Goal: Task Accomplishment & Management: Manage account settings

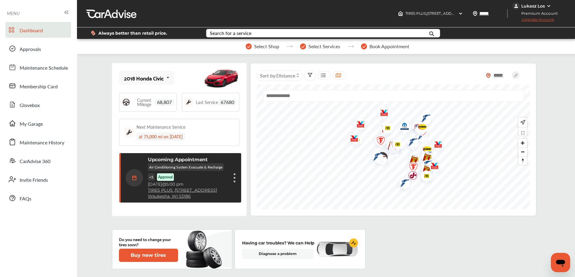
click at [41, 95] on div "Dashboard Approvals Maintenance Schedule Membership Card Glovebox My Garage Mai…" at bounding box center [38, 114] width 71 height 184
click at [41, 88] on span "Membership Card" at bounding box center [39, 87] width 38 height 8
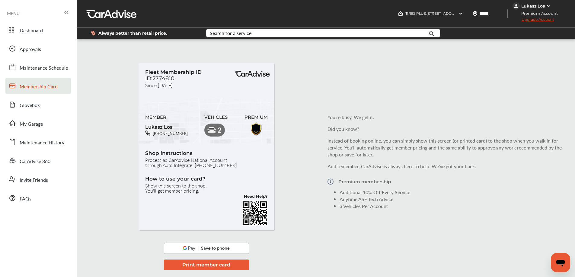
click at [530, 20] on span "Upgrade Account" at bounding box center [533, 21] width 42 height 8
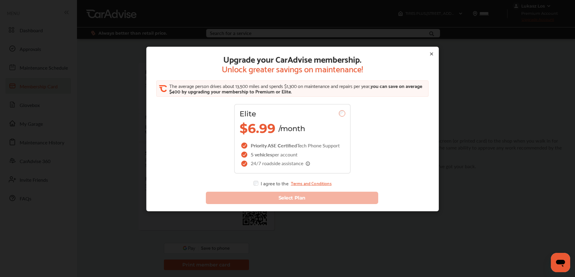
click at [430, 54] on icon at bounding box center [431, 54] width 2 height 2
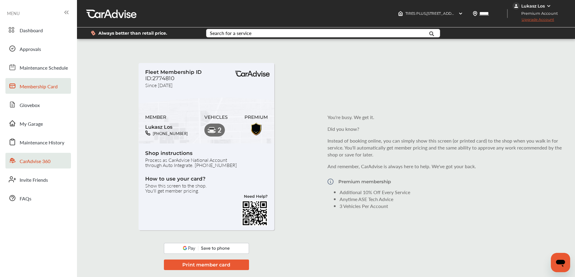
click at [43, 164] on span "CarAdvise 360" at bounding box center [35, 162] width 31 height 8
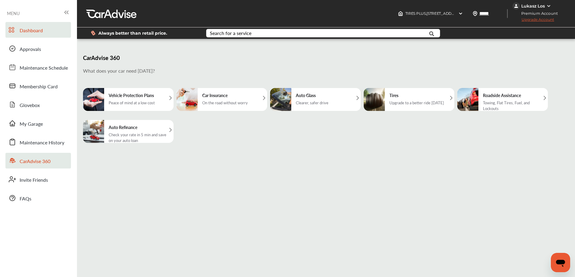
click at [39, 32] on span "Dashboard" at bounding box center [31, 31] width 23 height 8
